Goal: Find specific page/section

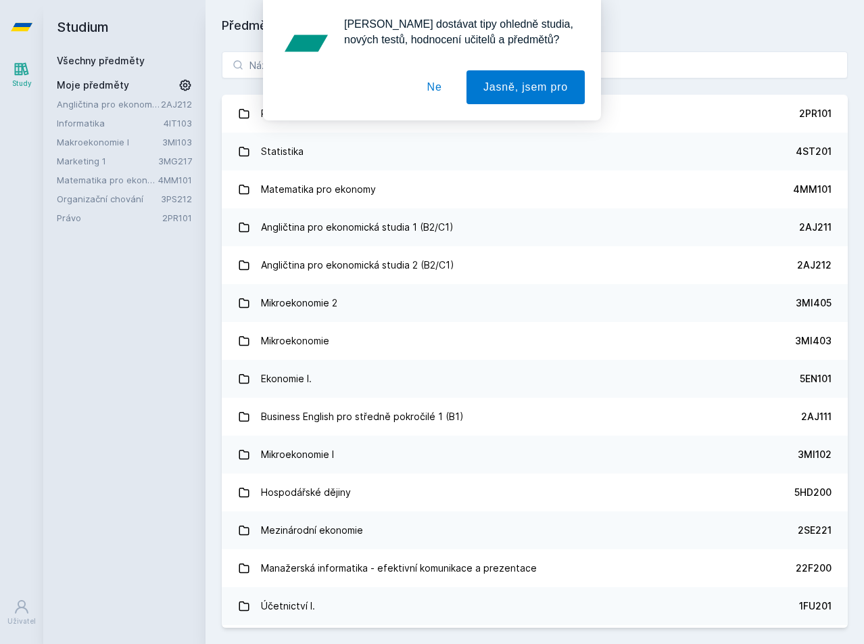
click at [442, 95] on button "Ne" at bounding box center [434, 87] width 49 height 34
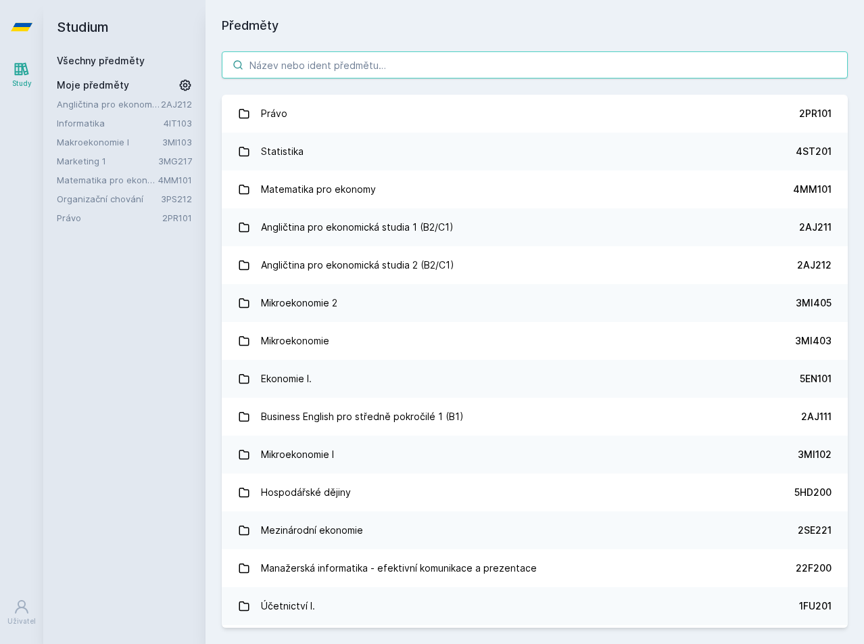
click at [364, 70] on input "search" at bounding box center [535, 64] width 626 height 27
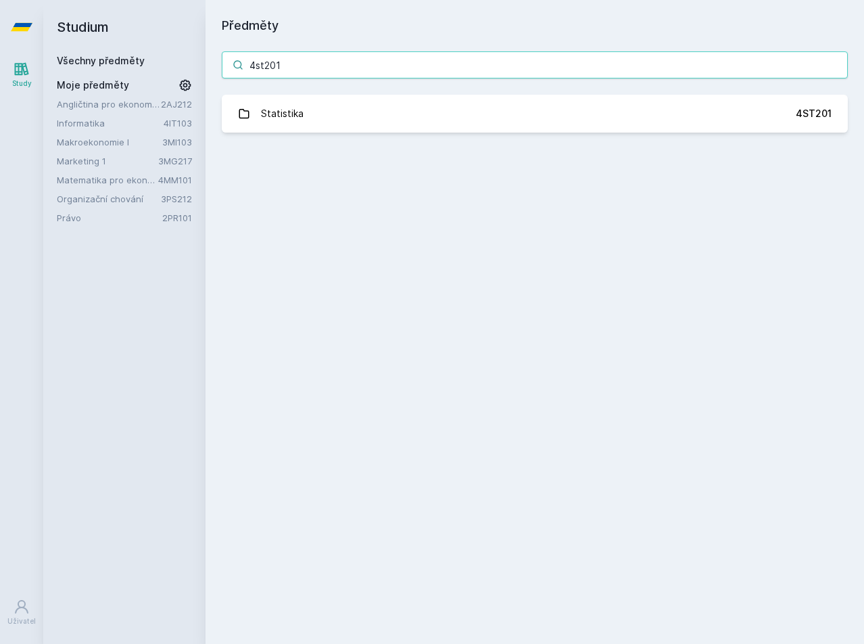
type input "4st201"
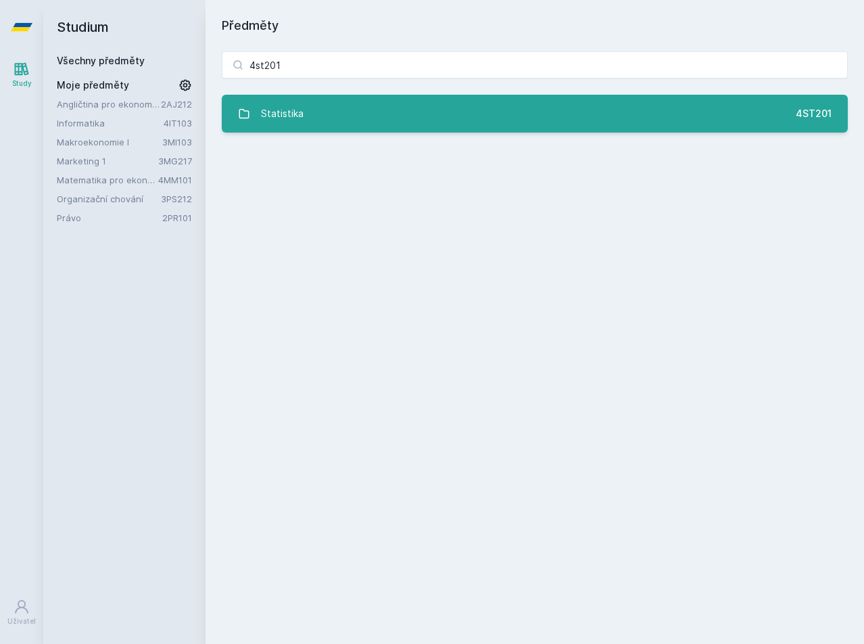
click at [487, 120] on link "Statistika 4ST201" at bounding box center [535, 114] width 626 height 38
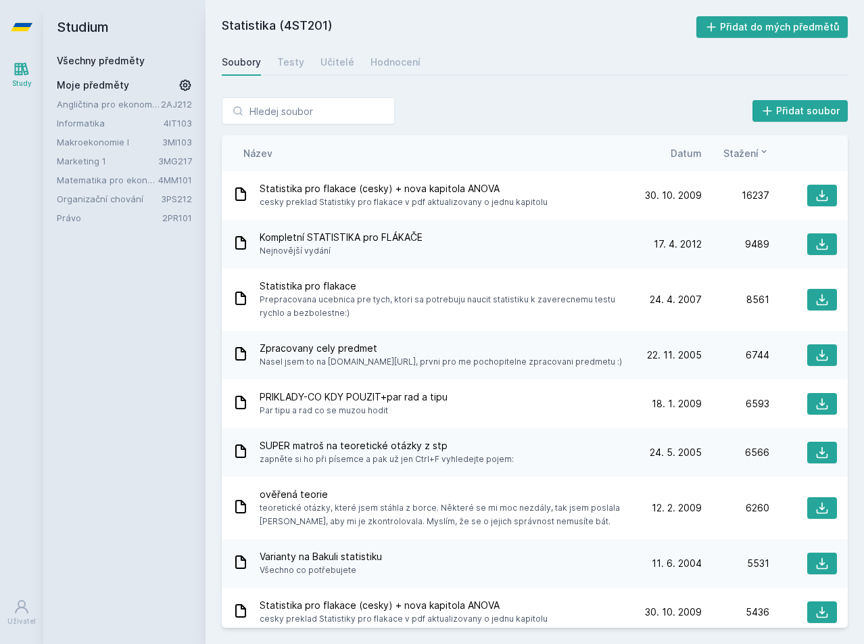
click at [684, 151] on span "Datum" at bounding box center [686, 153] width 31 height 14
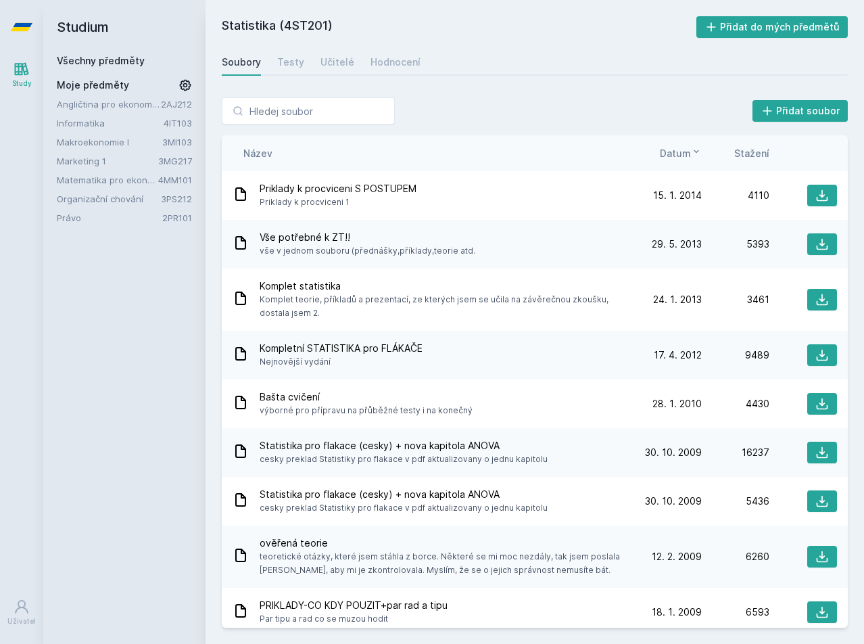
click at [678, 153] on span "Datum" at bounding box center [675, 153] width 31 height 14
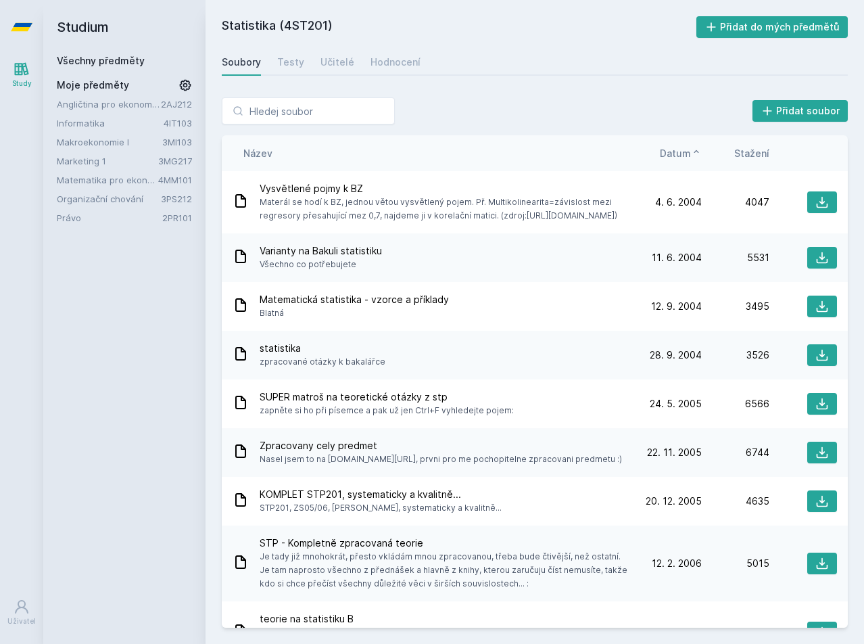
click at [678, 153] on span "Datum" at bounding box center [675, 153] width 31 height 14
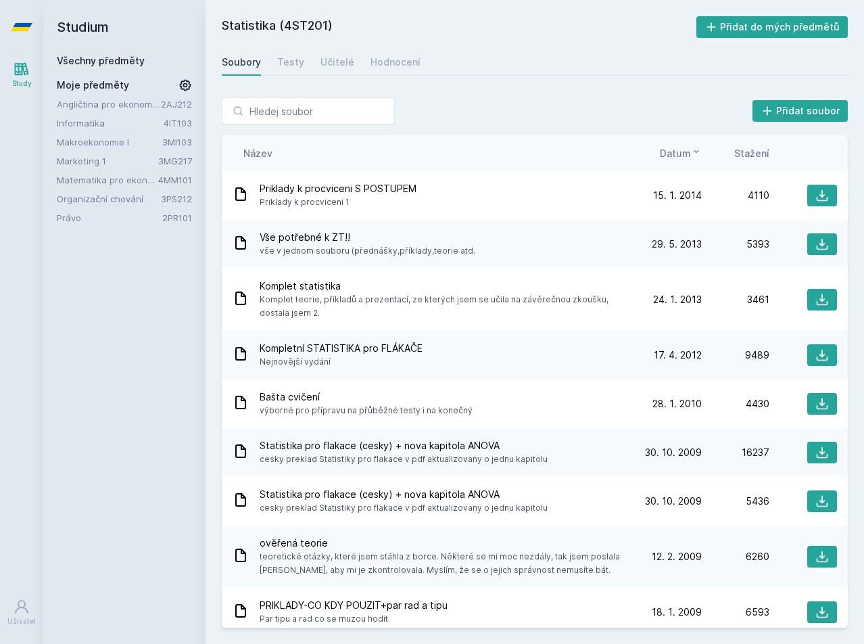
click at [677, 106] on div "Přidat soubor" at bounding box center [535, 110] width 626 height 27
